Goal: Information Seeking & Learning: Get advice/opinions

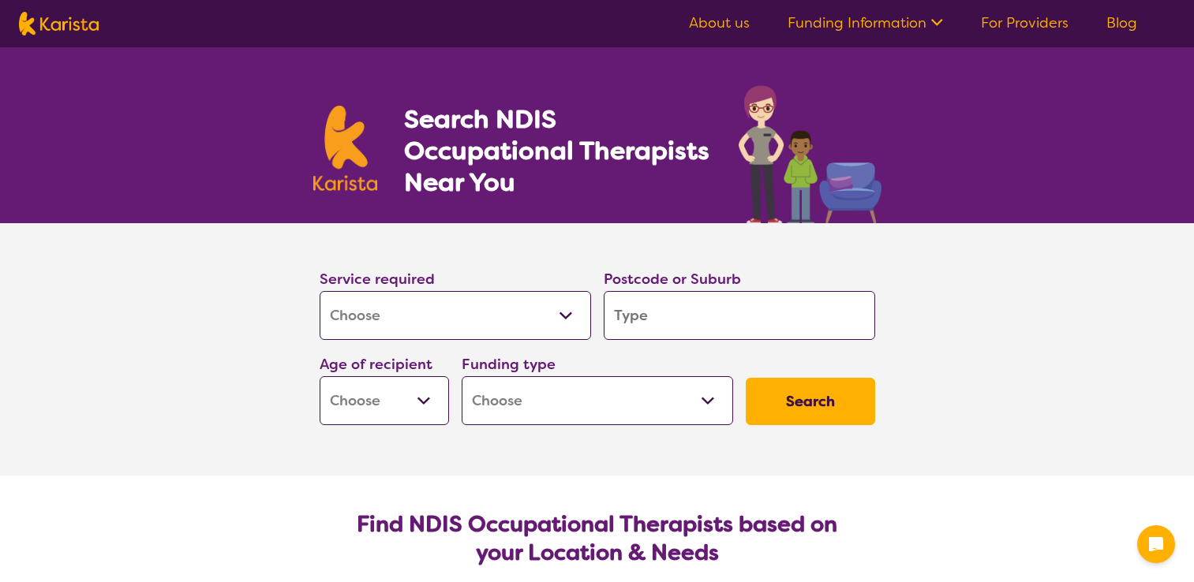
select select "[MEDICAL_DATA]"
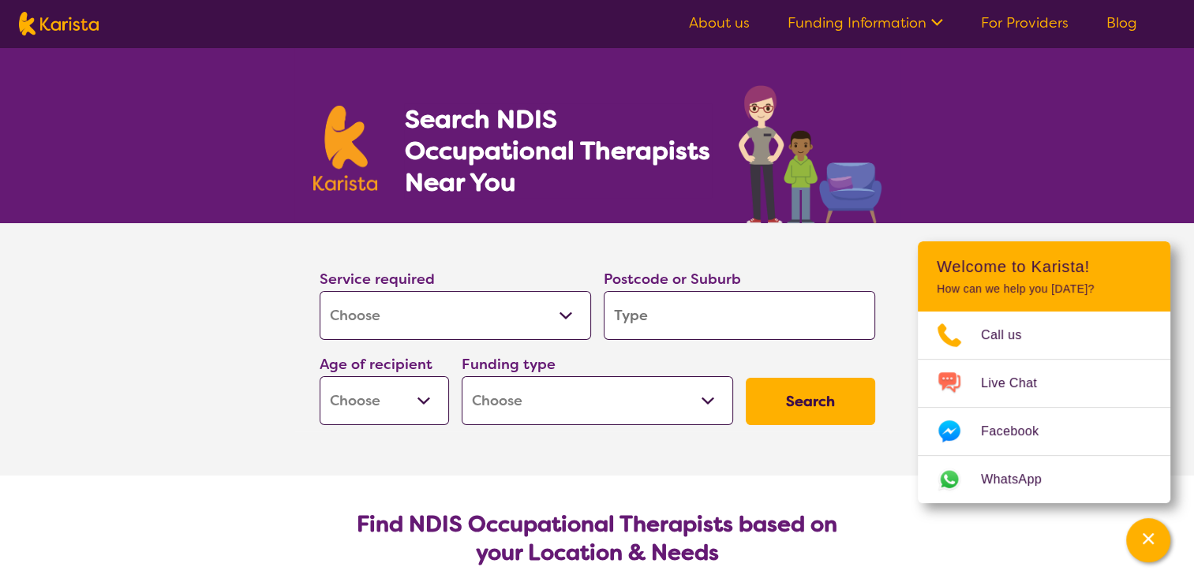
click at [660, 323] on input "search" at bounding box center [739, 315] width 271 height 49
type input "p"
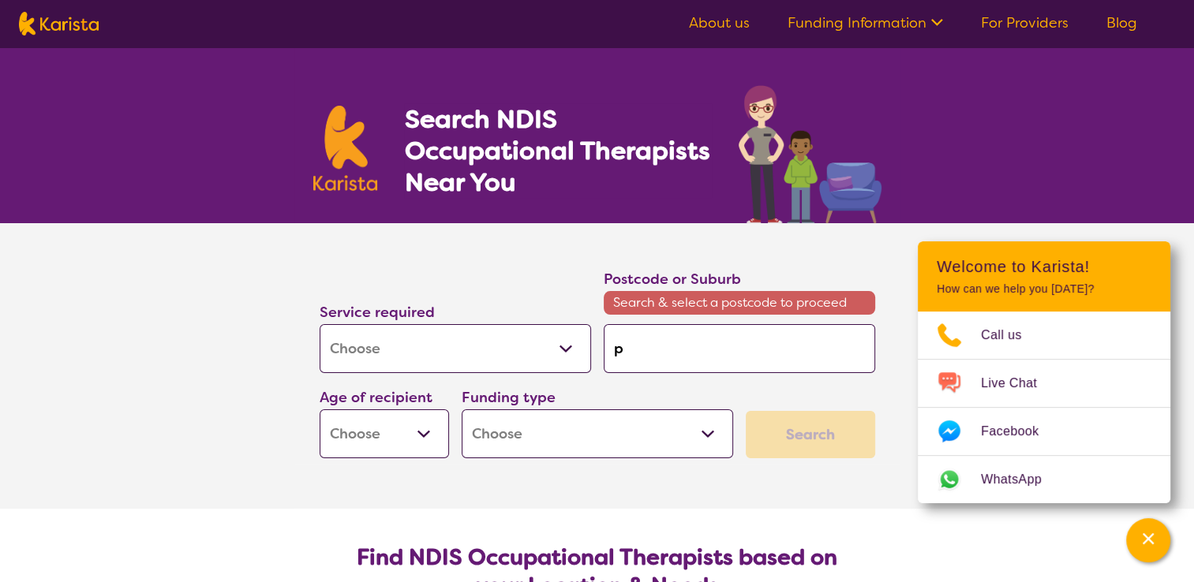
type input "po"
type input "poi"
type input "poin"
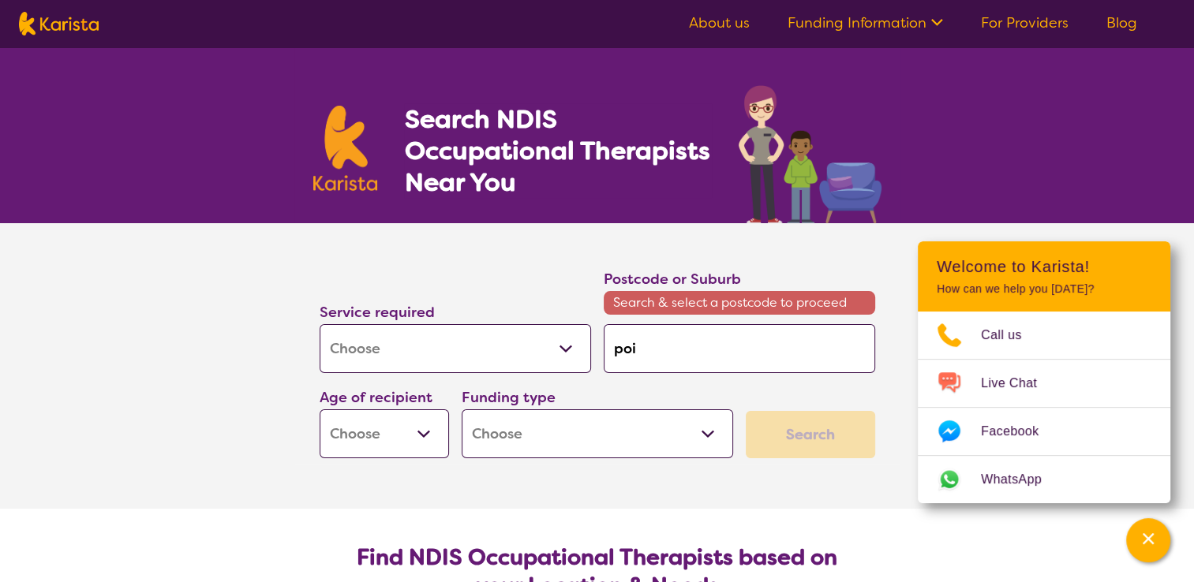
type input "poin"
type input "point"
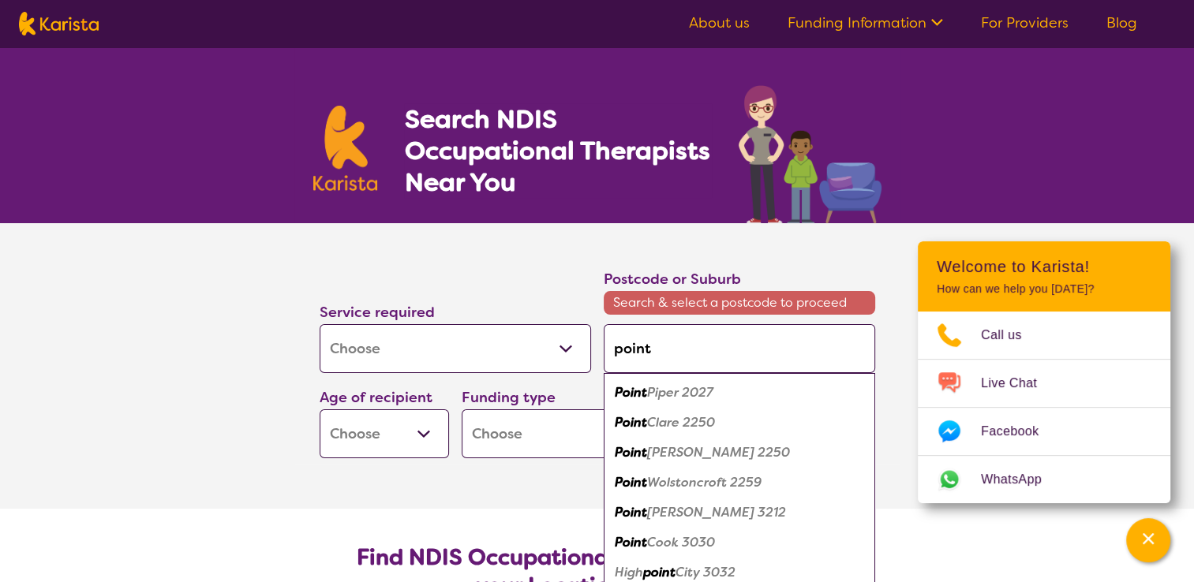
type input "point c"
type input "point co"
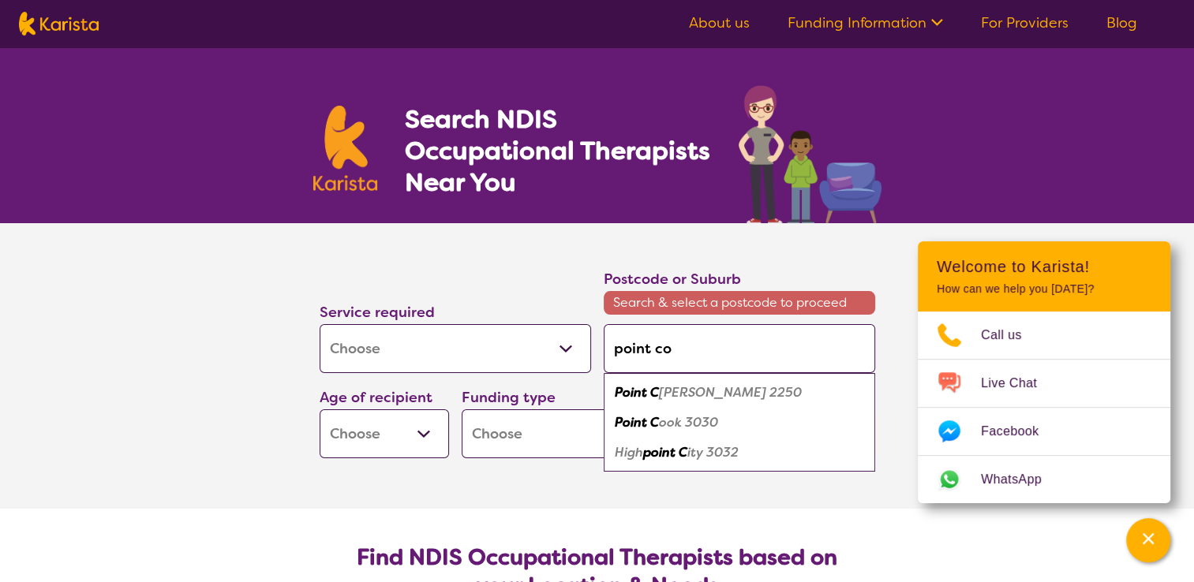
type input "point coo"
type input "point cook"
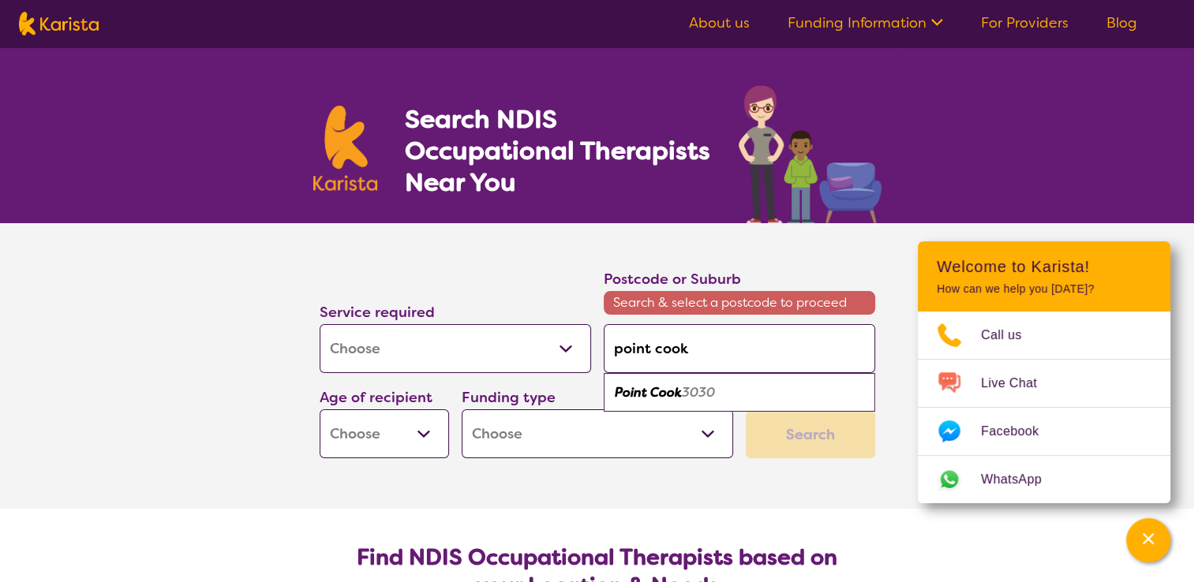
click at [642, 391] on em "Point Cook" at bounding box center [648, 392] width 67 height 17
type input "3030"
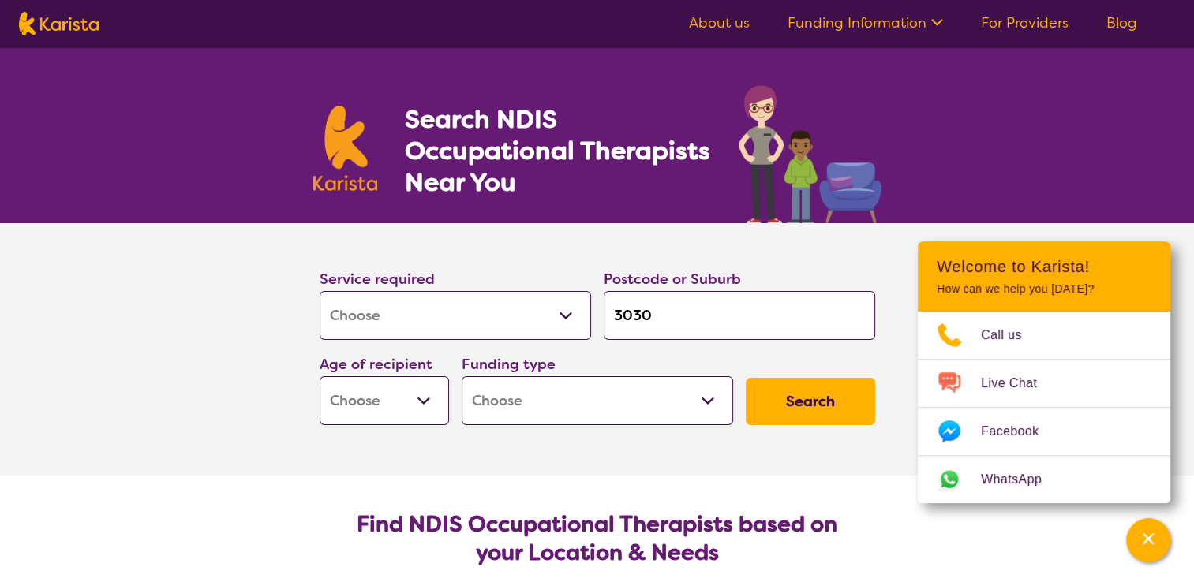
click at [425, 404] on select "Early Childhood - 0 to 9 Child - 10 to 11 Adolescent - 12 to 17 Adult - 18 to 6…" at bounding box center [384, 400] width 129 height 49
select select "AS"
click at [320, 376] on select "Early Childhood - 0 to 9 Child - 10 to 11 Adolescent - 12 to 17 Adult - 18 to 6…" at bounding box center [384, 400] width 129 height 49
select select "AS"
click at [708, 399] on select "Home Care Package (HCP) National Disability Insurance Scheme (NDIS) I don't know" at bounding box center [597, 400] width 271 height 49
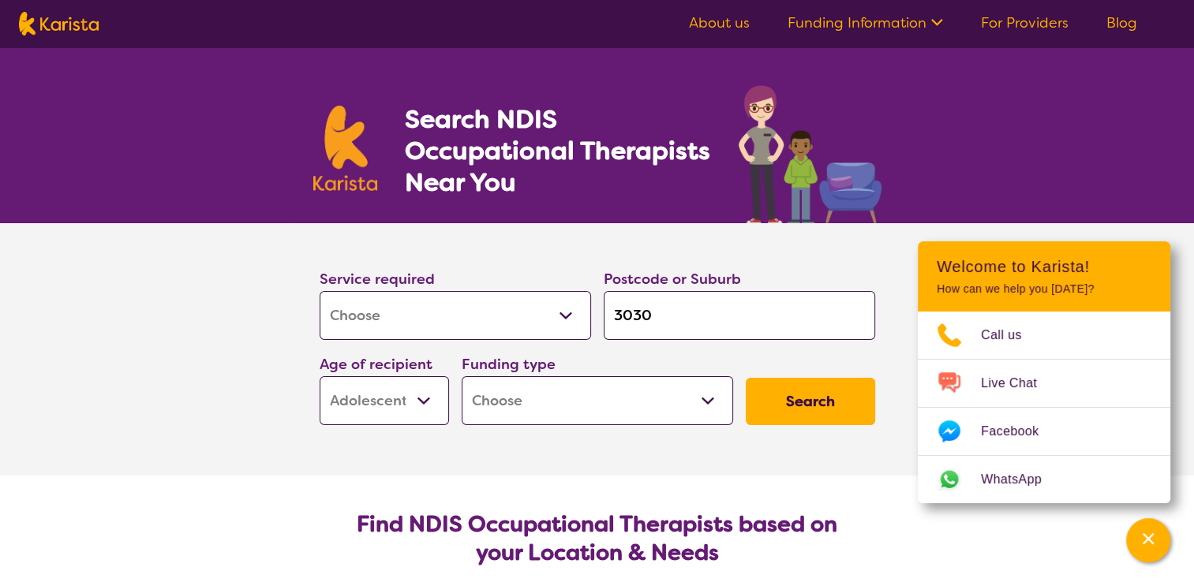
select select "NDIS"
click at [462, 376] on select "Home Care Package (HCP) National Disability Insurance Scheme (NDIS) I don't know" at bounding box center [597, 400] width 271 height 49
select select "NDIS"
click at [795, 399] on button "Search" at bounding box center [810, 401] width 129 height 47
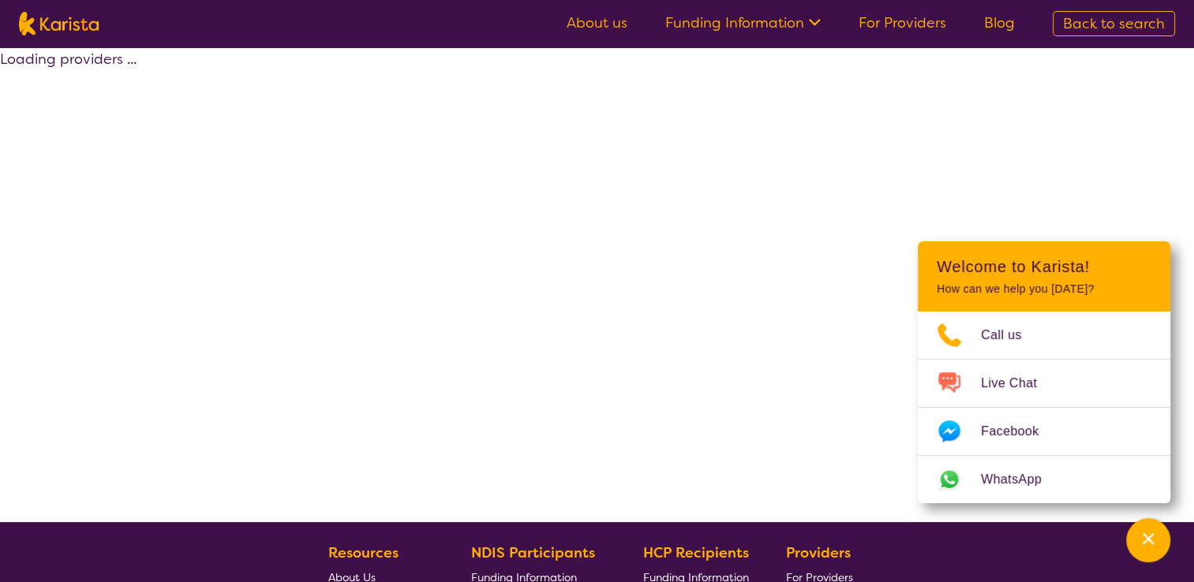
select select "by_score"
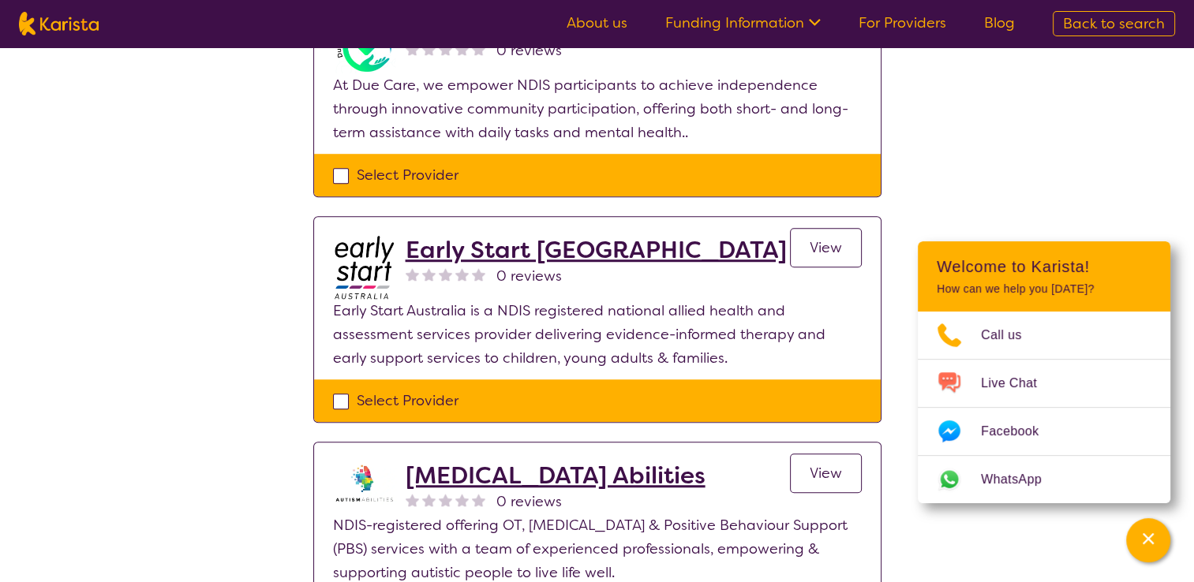
scroll to position [1105, 0]
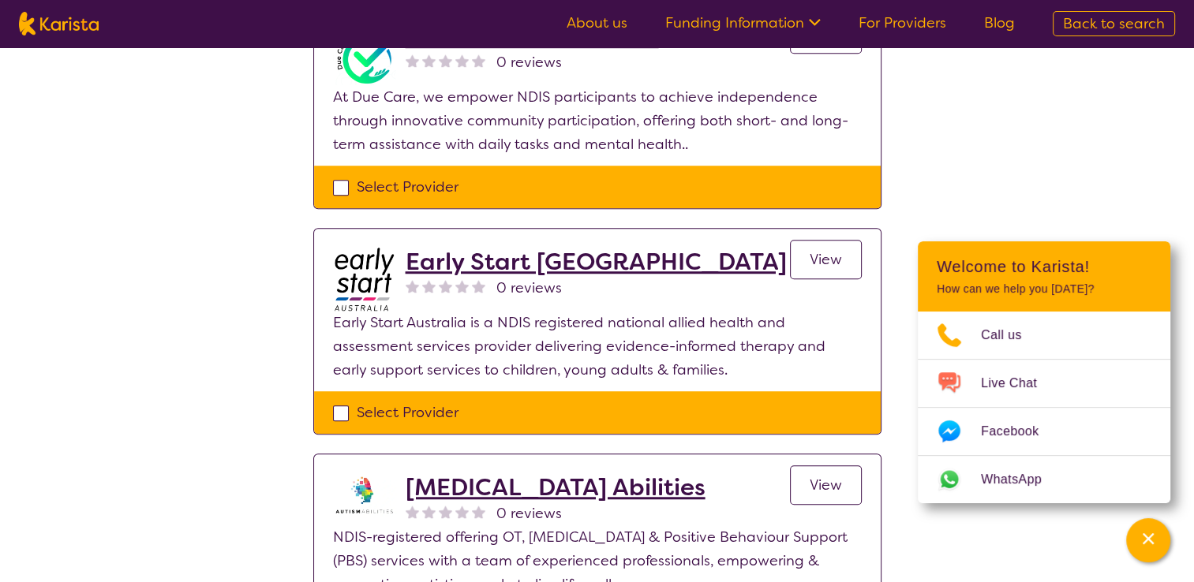
click at [814, 250] on span "View" at bounding box center [826, 259] width 32 height 19
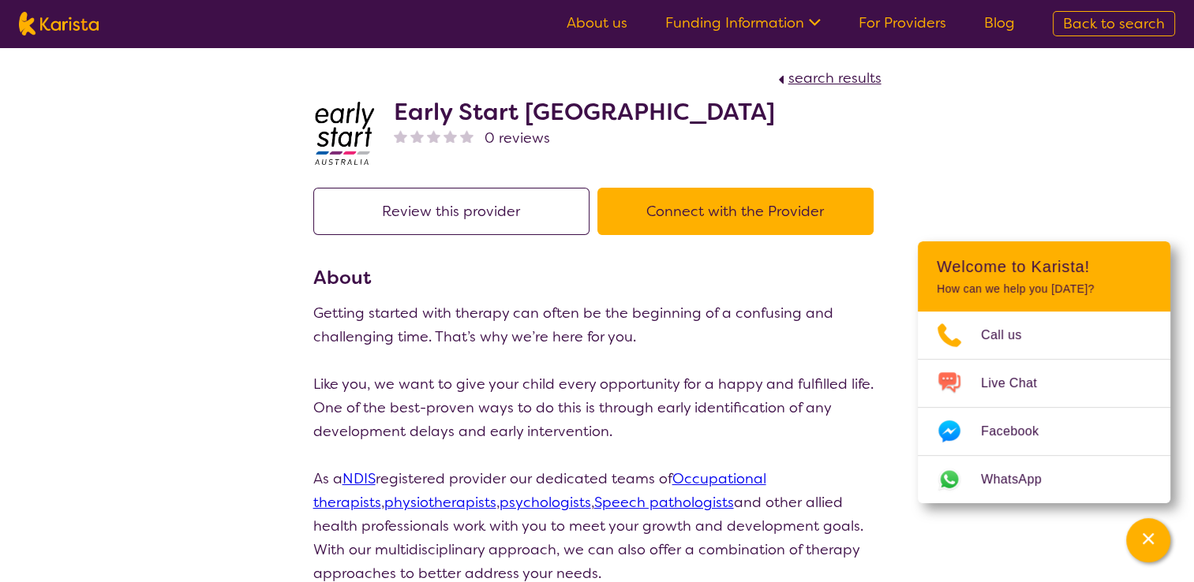
click at [758, 200] on button "Connect with the Provider" at bounding box center [735, 211] width 276 height 47
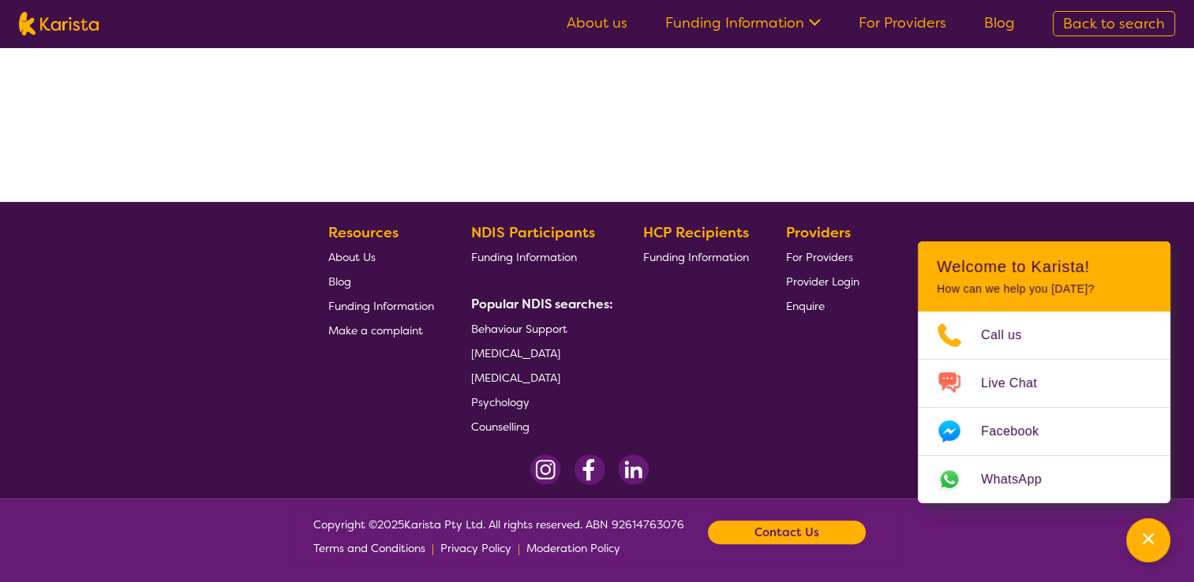
select select "by_score"
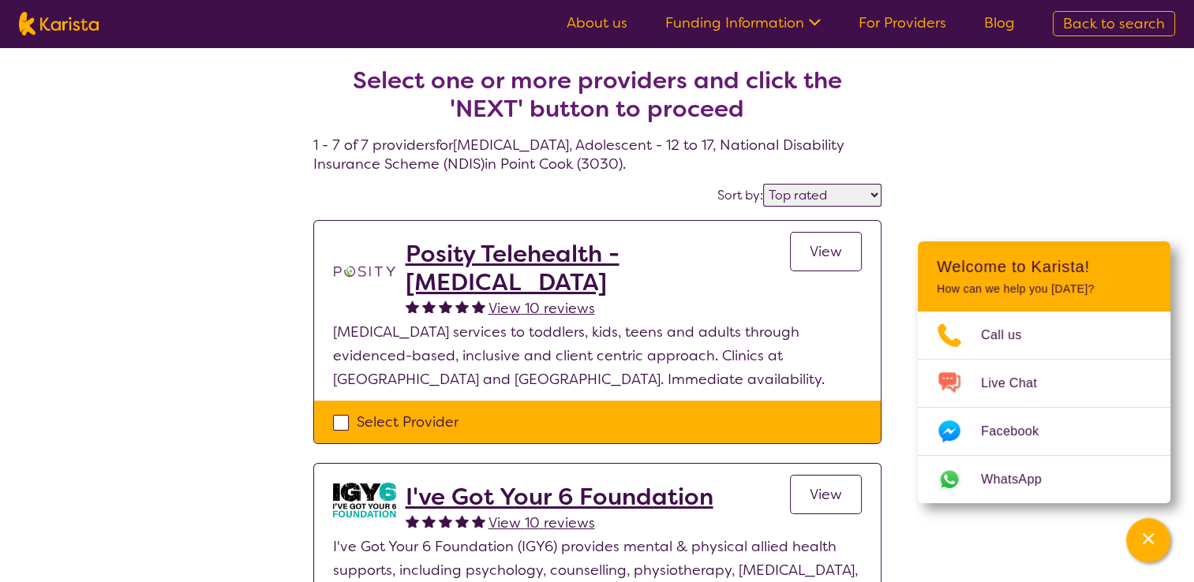
click at [894, 24] on link "For Providers" at bounding box center [903, 22] width 88 height 19
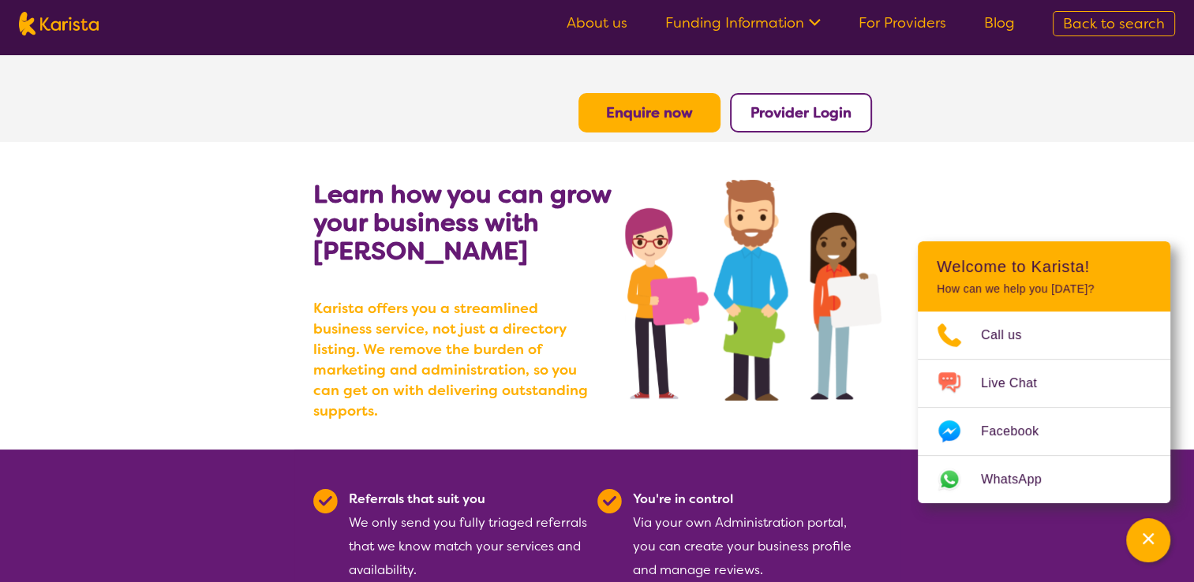
click at [622, 117] on b "Enquire now" at bounding box center [649, 112] width 87 height 19
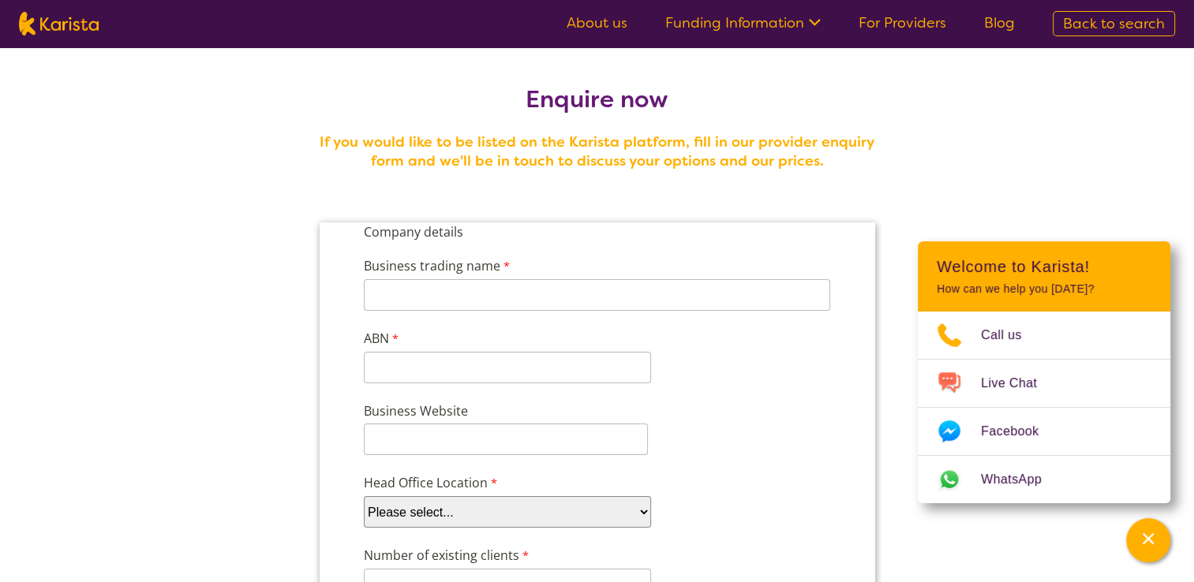
click at [620, 32] on link "About us" at bounding box center [597, 22] width 61 height 19
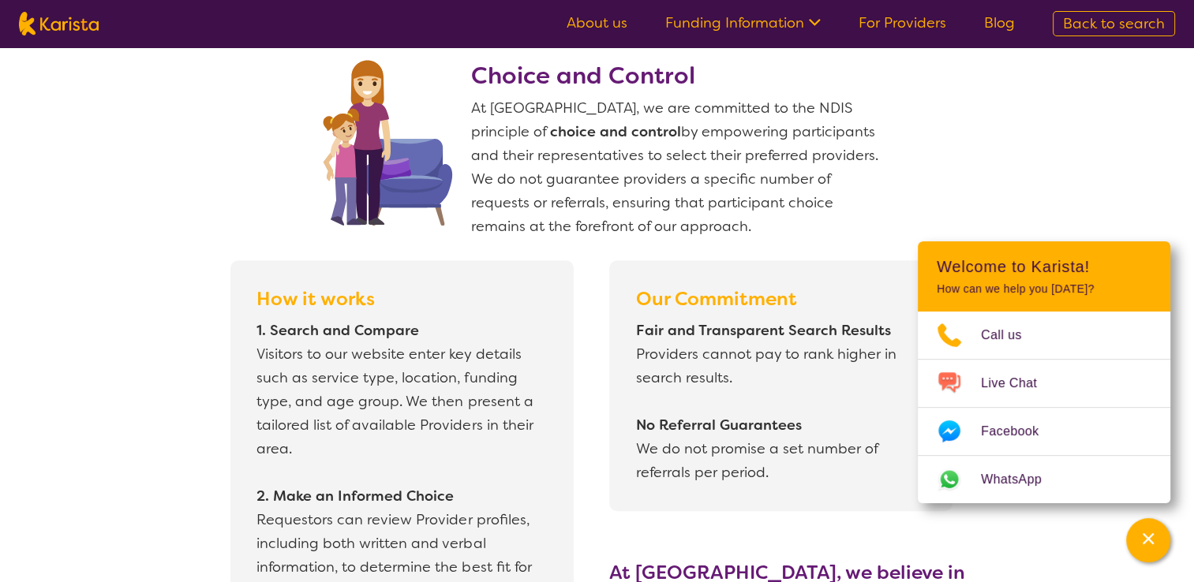
scroll to position [1263, 0]
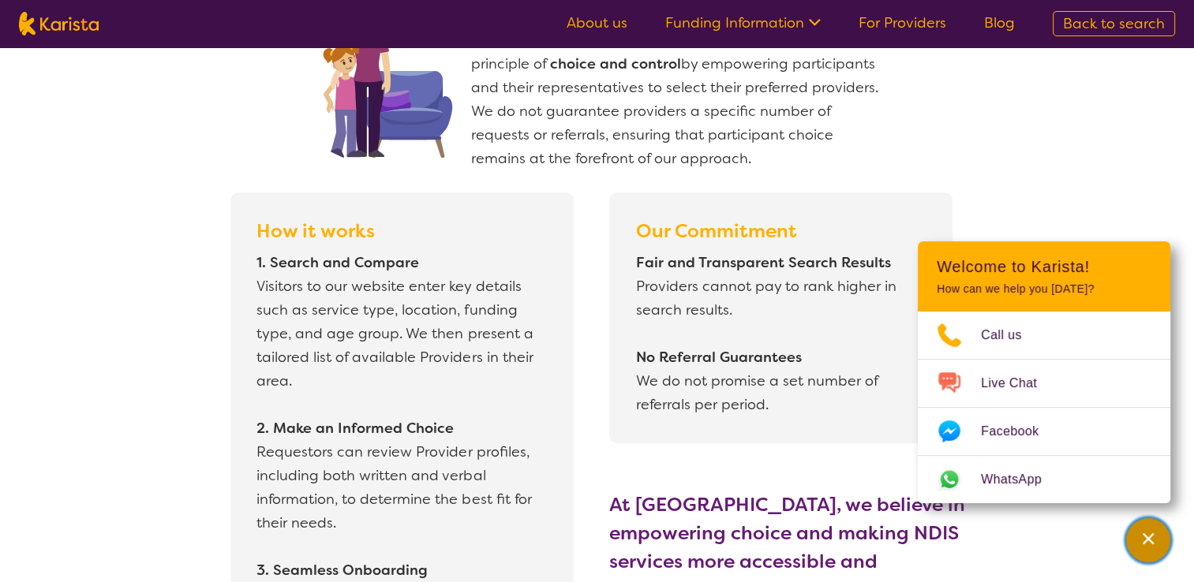
click at [1143, 537] on icon "Channel Menu" at bounding box center [1148, 539] width 16 height 16
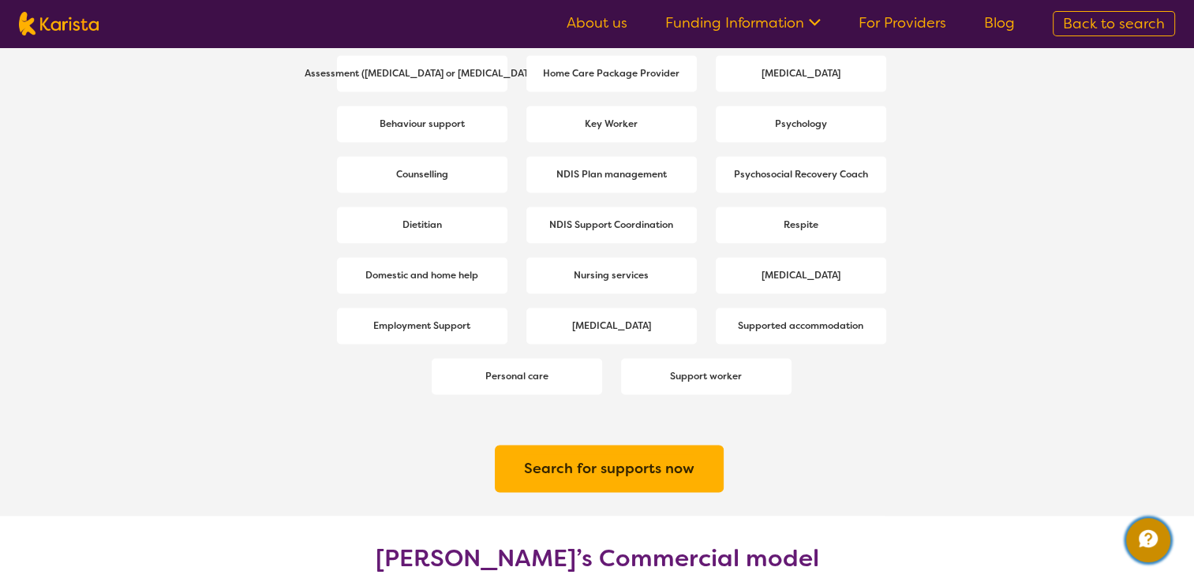
scroll to position [2288, 0]
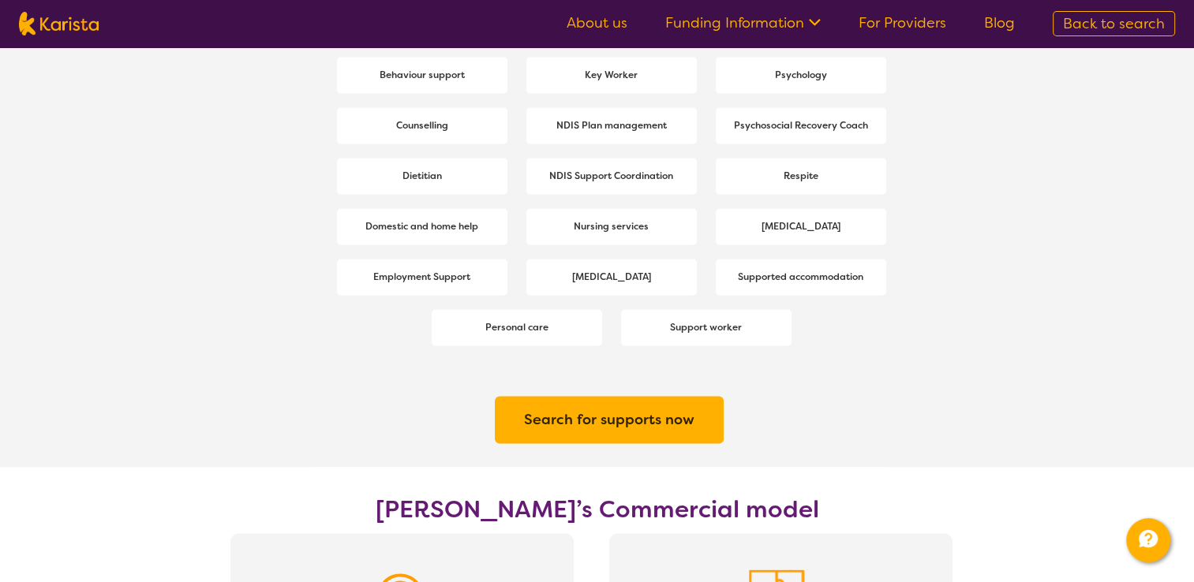
click at [567, 413] on h2 "Search for supports now" at bounding box center [609, 420] width 170 height 28
select select "[MEDICAL_DATA]"
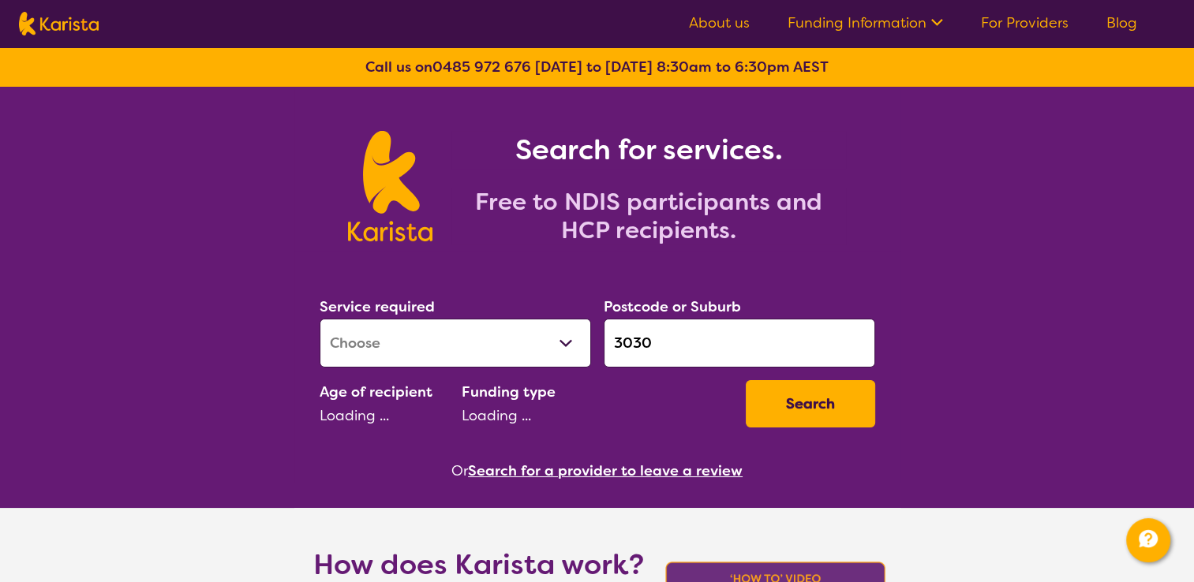
select select "AS"
select select "NDIS"
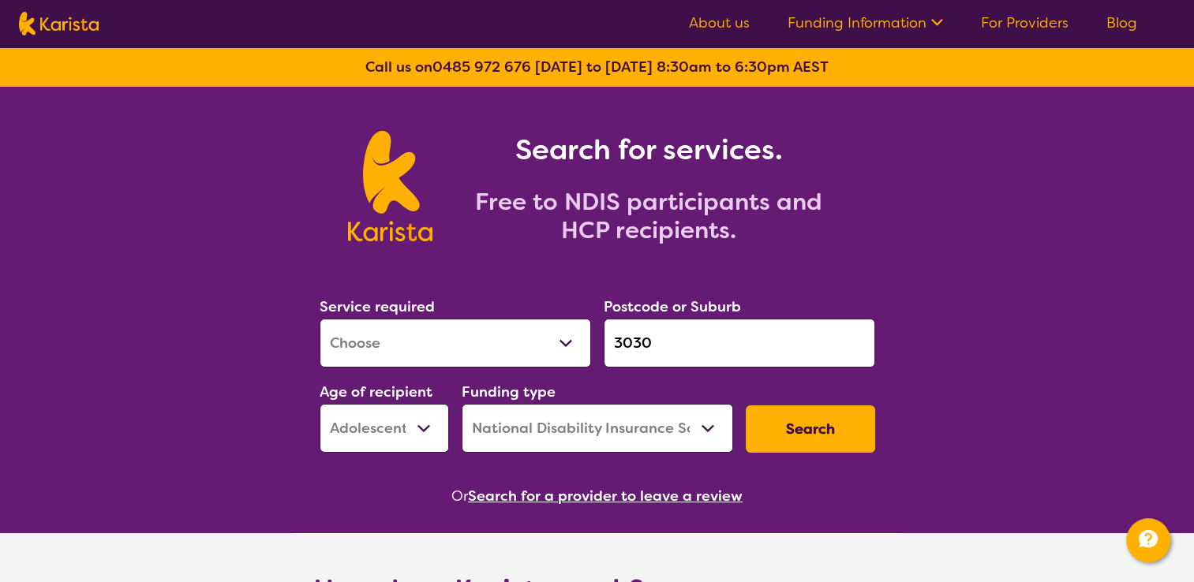
click at [571, 339] on select "Allied Health Assistant Assessment (ADHD or Autism) Behaviour support Counselli…" at bounding box center [455, 343] width 271 height 49
click at [320, 319] on select "Allied Health Assistant Assessment (ADHD or Autism) Behaviour support Counselli…" at bounding box center [455, 343] width 271 height 49
click at [425, 426] on select "Early Childhood - 0 to 9 Child - 10 to 11 Adolescent - 12 to 17 Adult - 18 to 6…" at bounding box center [384, 428] width 129 height 49
click at [789, 425] on button "Search" at bounding box center [810, 429] width 129 height 47
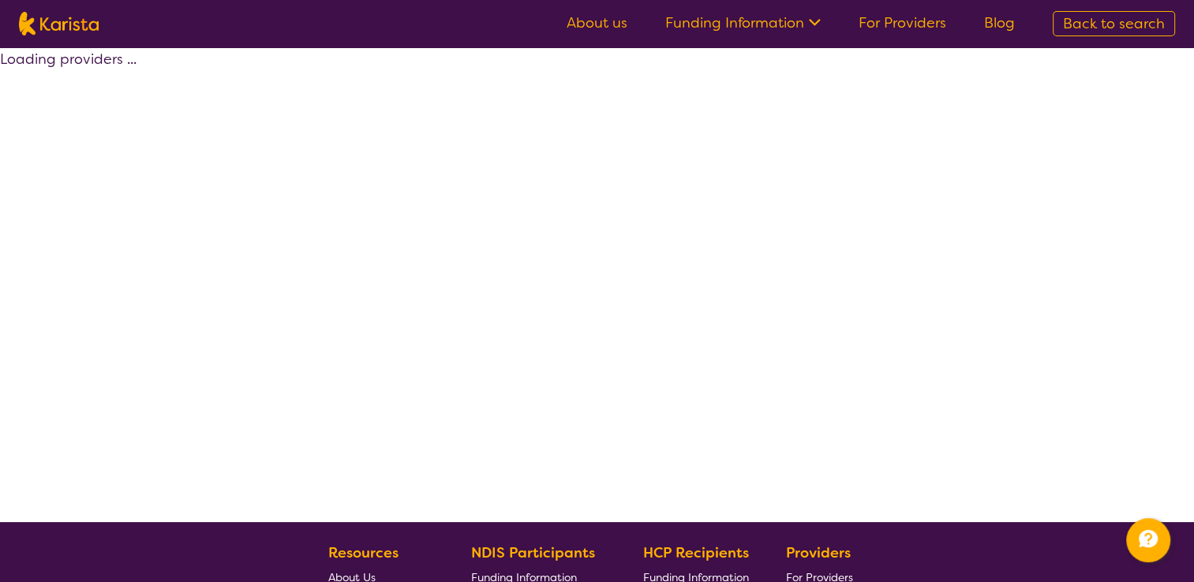
select select "by_score"
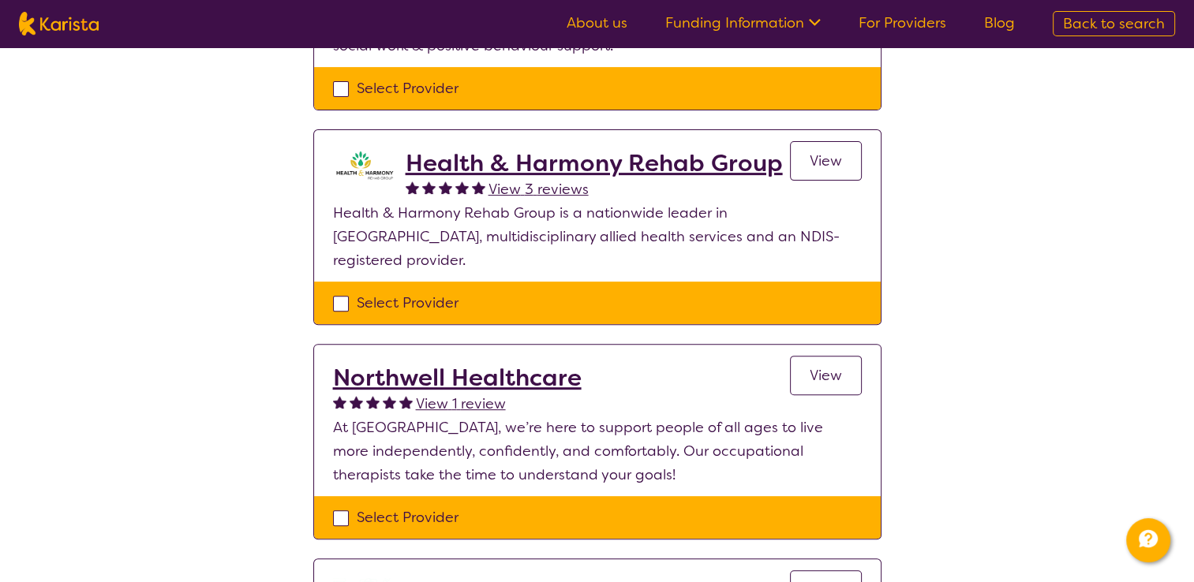
scroll to position [552, 0]
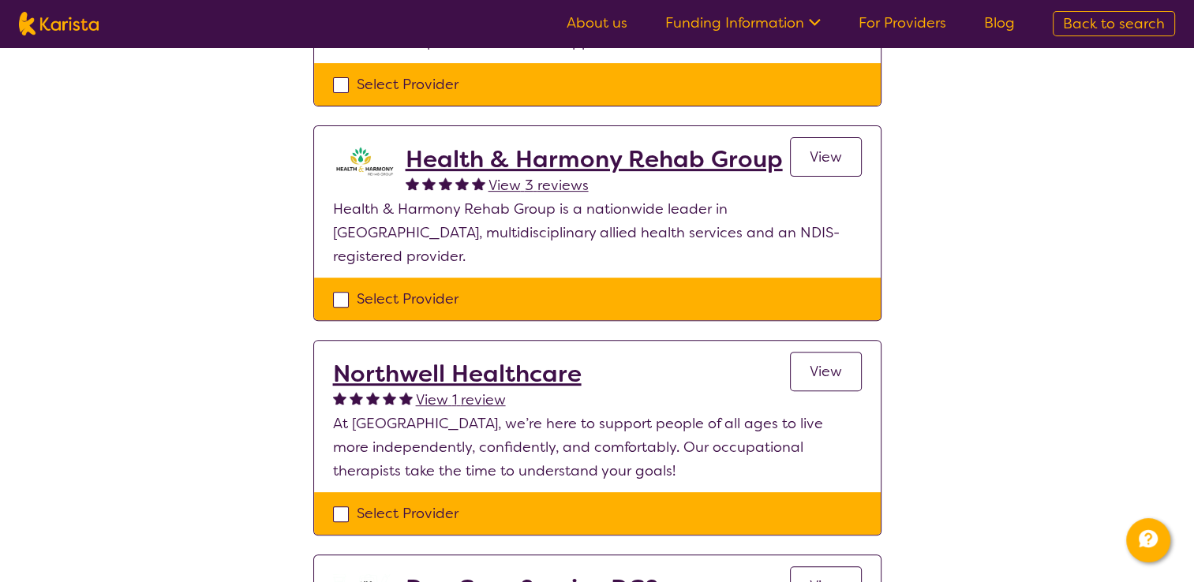
click at [584, 159] on h2 "Health & Harmony Rehab Group" at bounding box center [594, 159] width 377 height 28
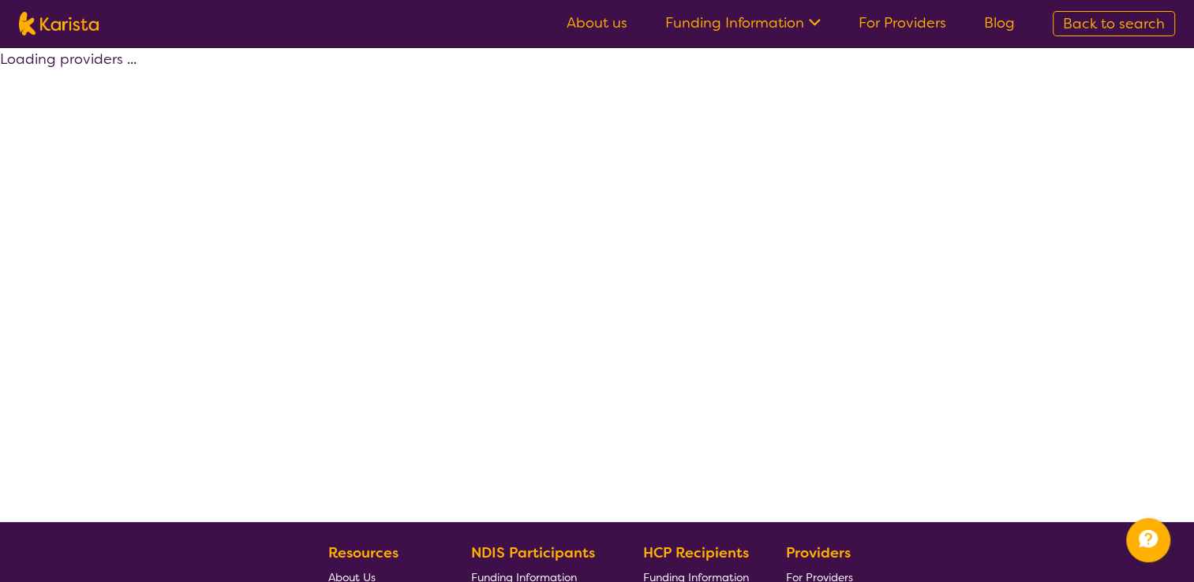
select select "by_score"
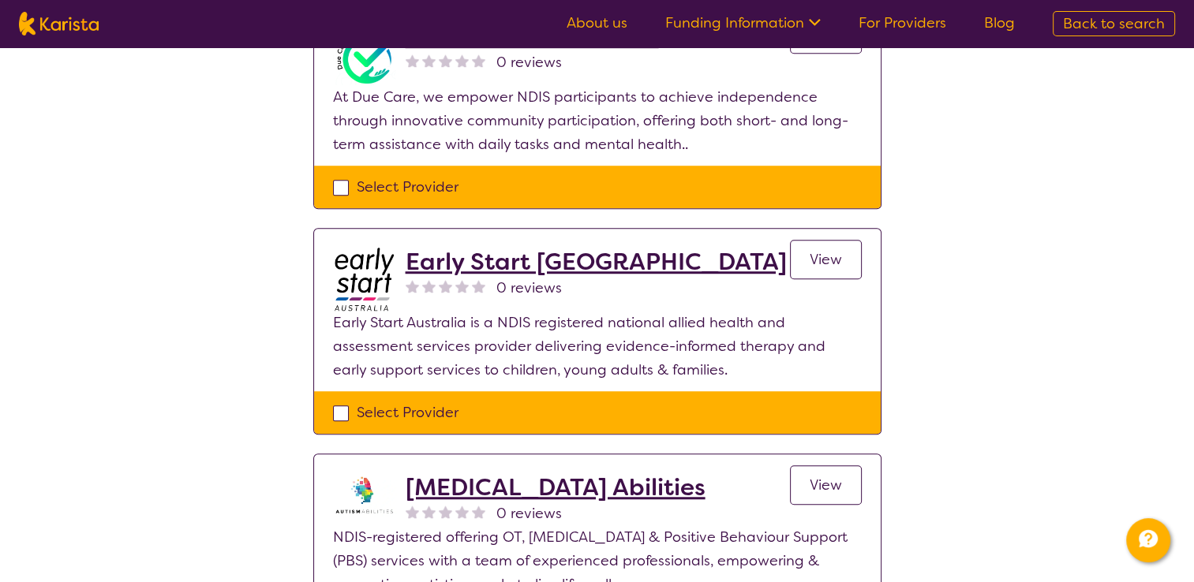
scroll to position [1263, 0]
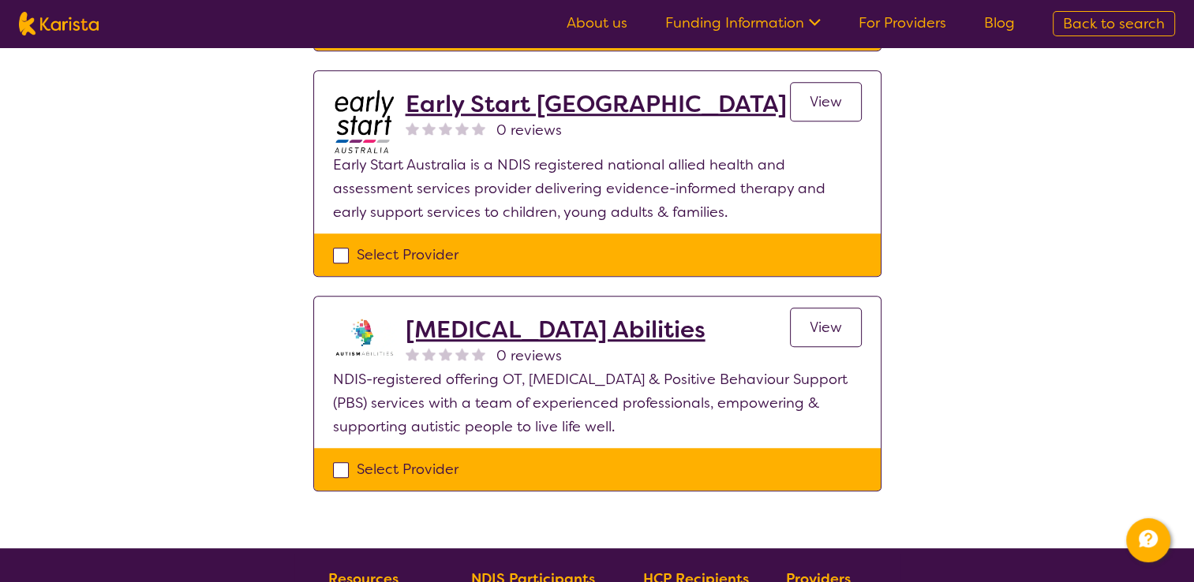
click at [458, 316] on h2 "[MEDICAL_DATA] Abilities" at bounding box center [556, 330] width 300 height 28
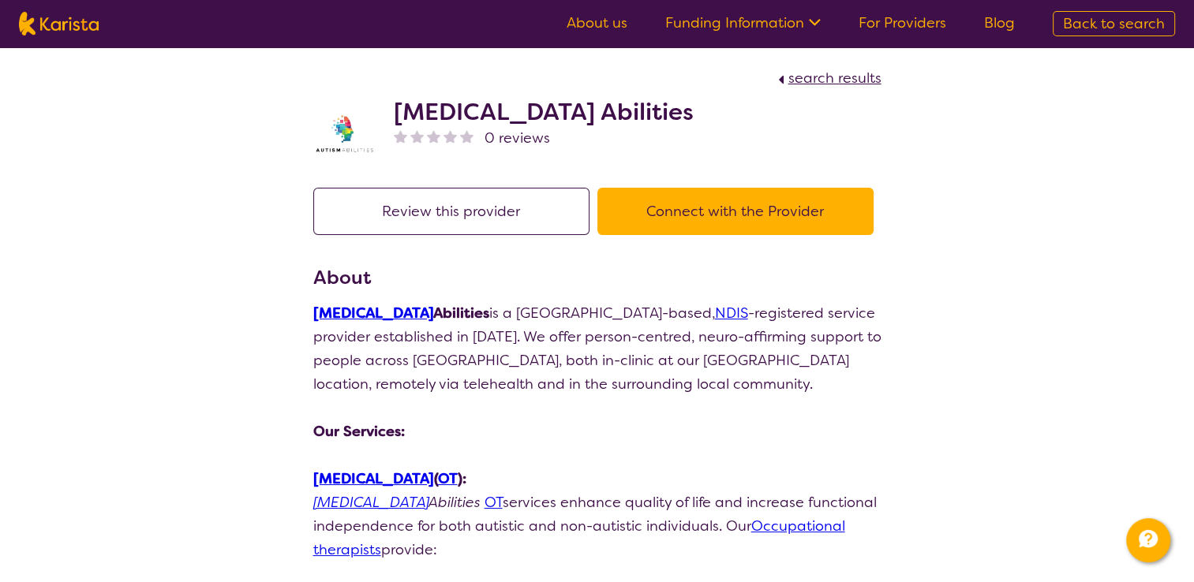
click at [798, 71] on span "search results" at bounding box center [834, 78] width 93 height 19
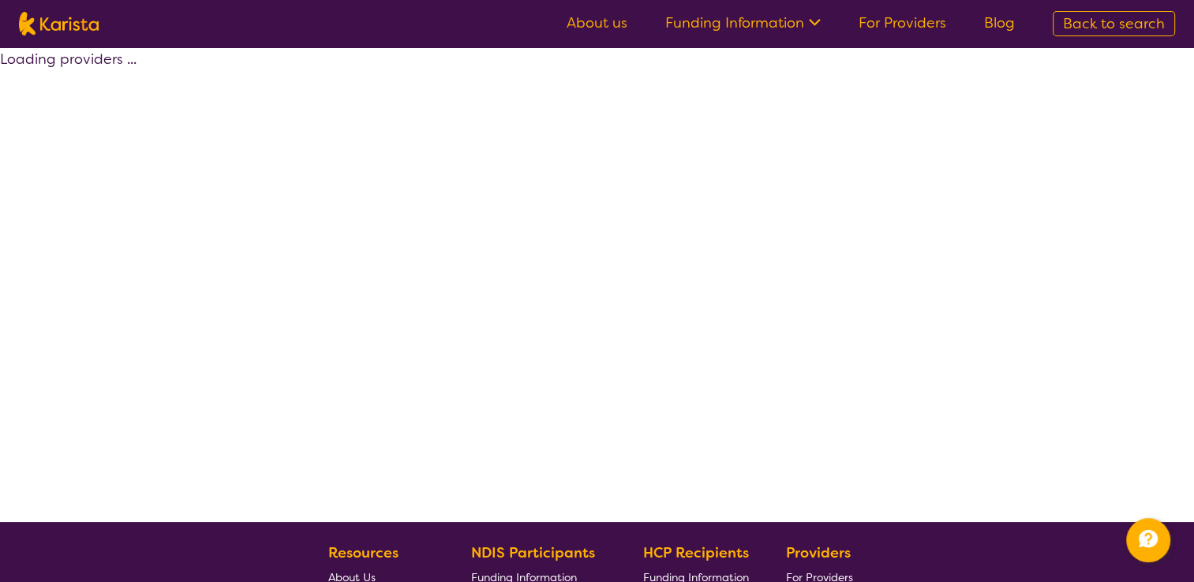
select select "by_score"
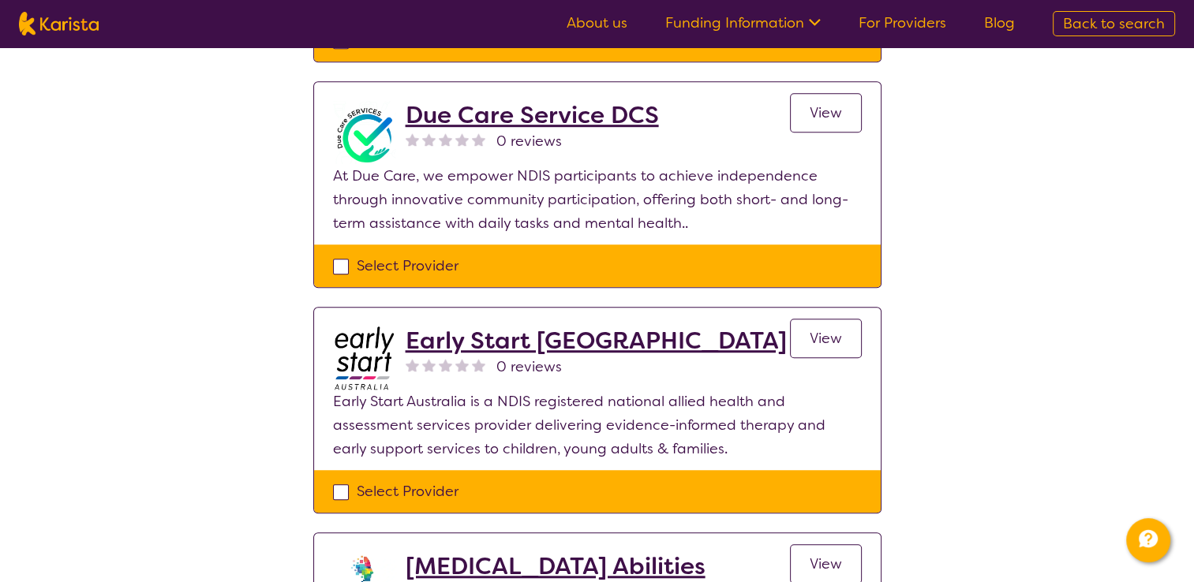
scroll to position [1026, 0]
